Goal: Task Accomplishment & Management: Use online tool/utility

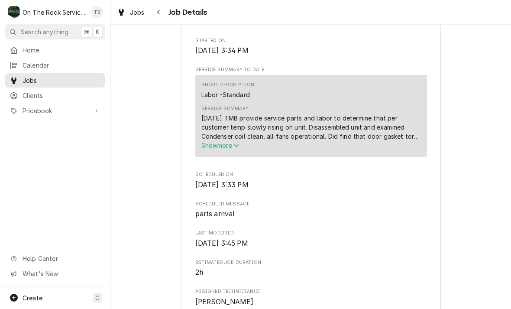
scroll to position [304, 0]
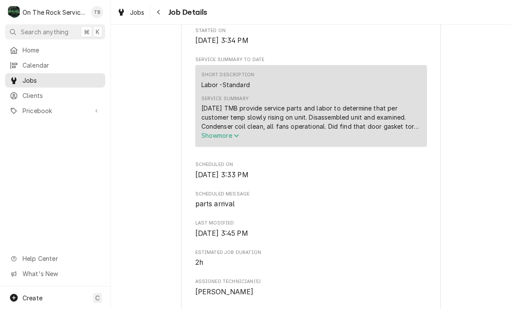
click at [164, 15] on button "Navigate back" at bounding box center [159, 12] width 14 height 14
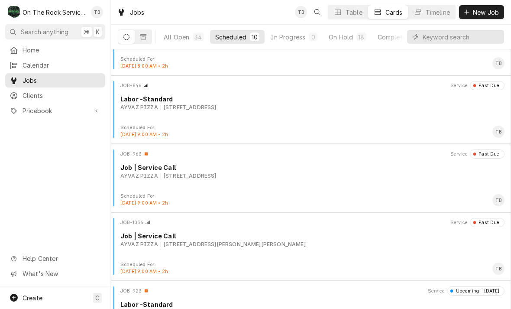
scroll to position [189, 0]
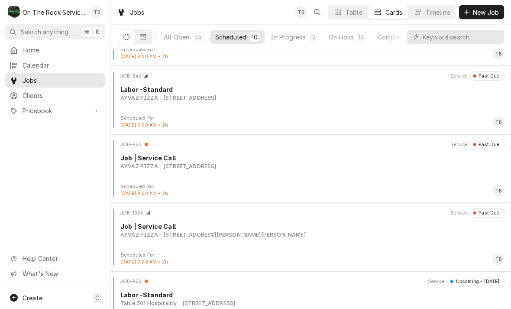
click at [271, 171] on div "JOB-963 Service Past Due Job | Service Call AYVAZ PIZZA 585 Heard St, Elberton,…" at bounding box center [310, 161] width 393 height 43
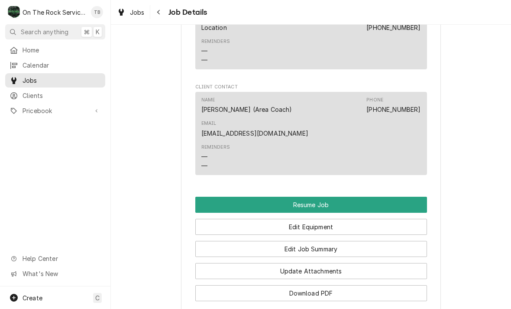
scroll to position [935, 0]
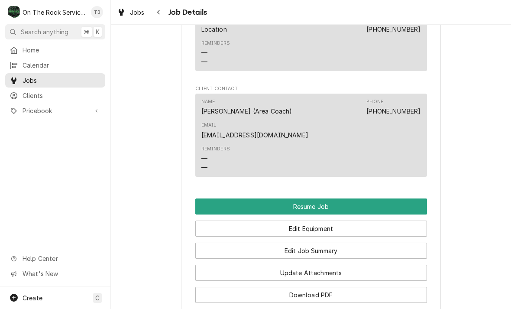
click at [326, 200] on button "Resume Job" at bounding box center [311, 206] width 232 height 16
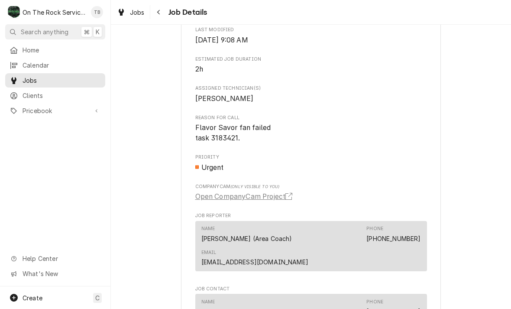
scroll to position [575, 0]
